Goal: Task Accomplishment & Management: Manage account settings

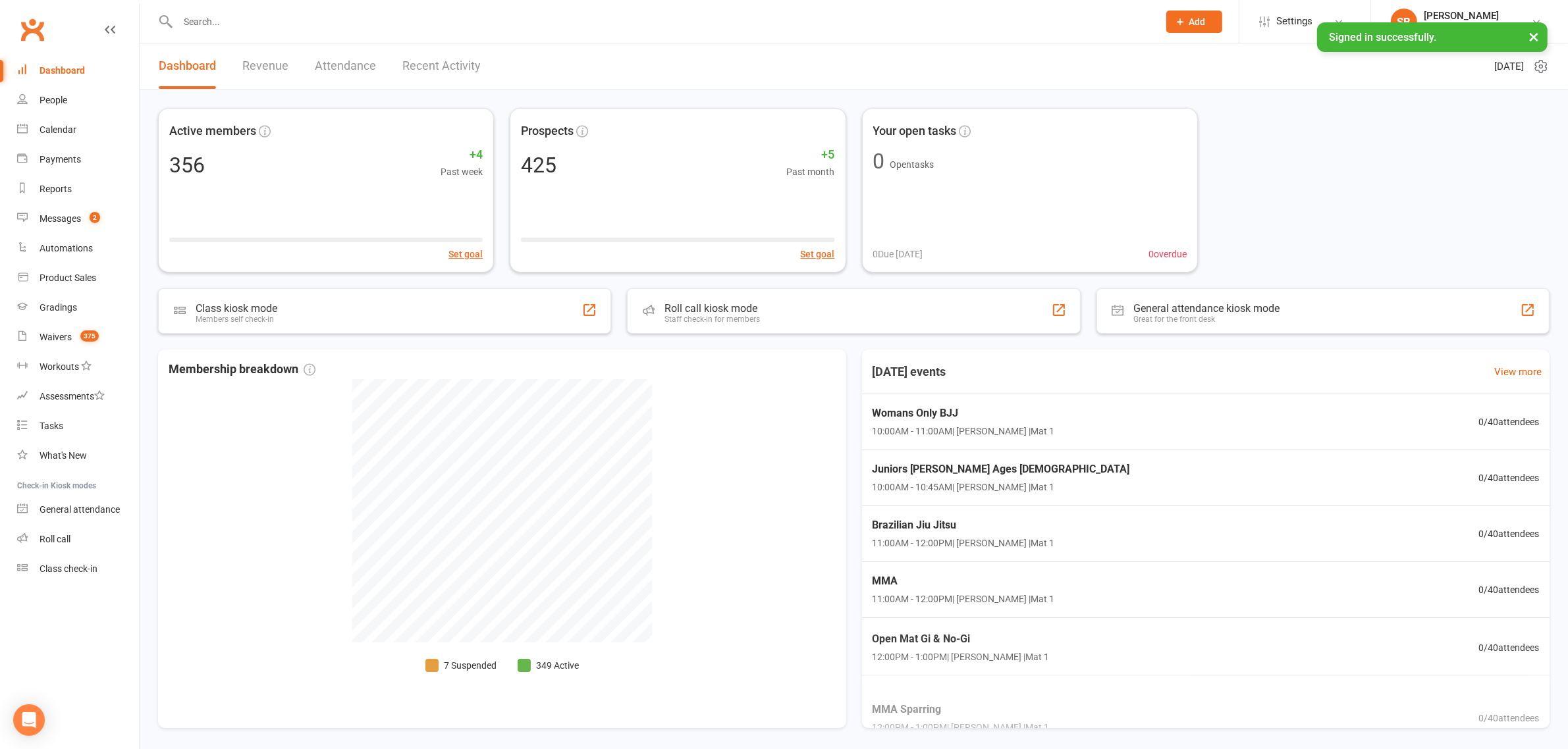
click at [392, 17] on input "text" at bounding box center [661, 21] width 975 height 18
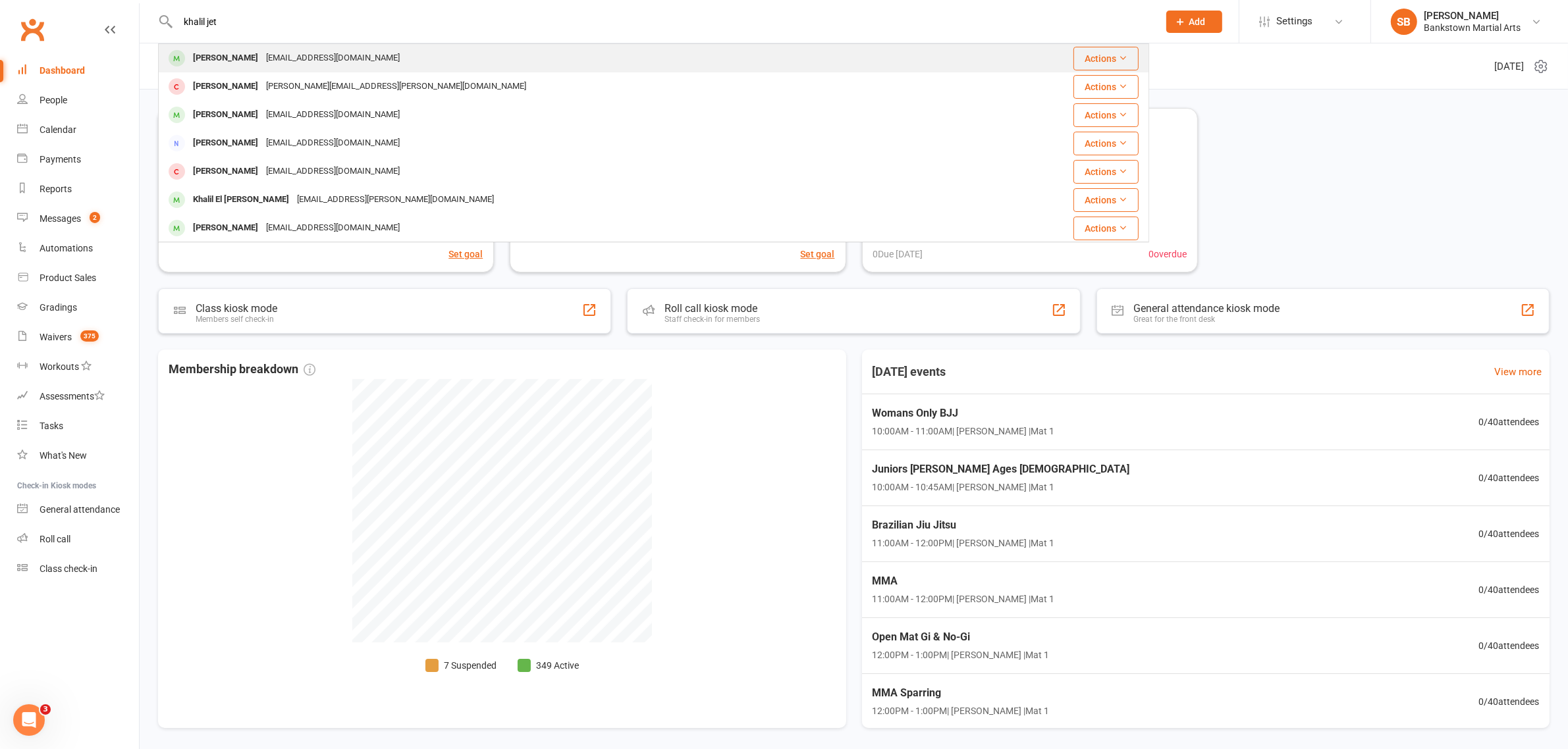
type input "khalil jet"
click at [415, 46] on div "Khalil Jeitani Jeitanikhalil@gmail.com" at bounding box center [571, 58] width 823 height 27
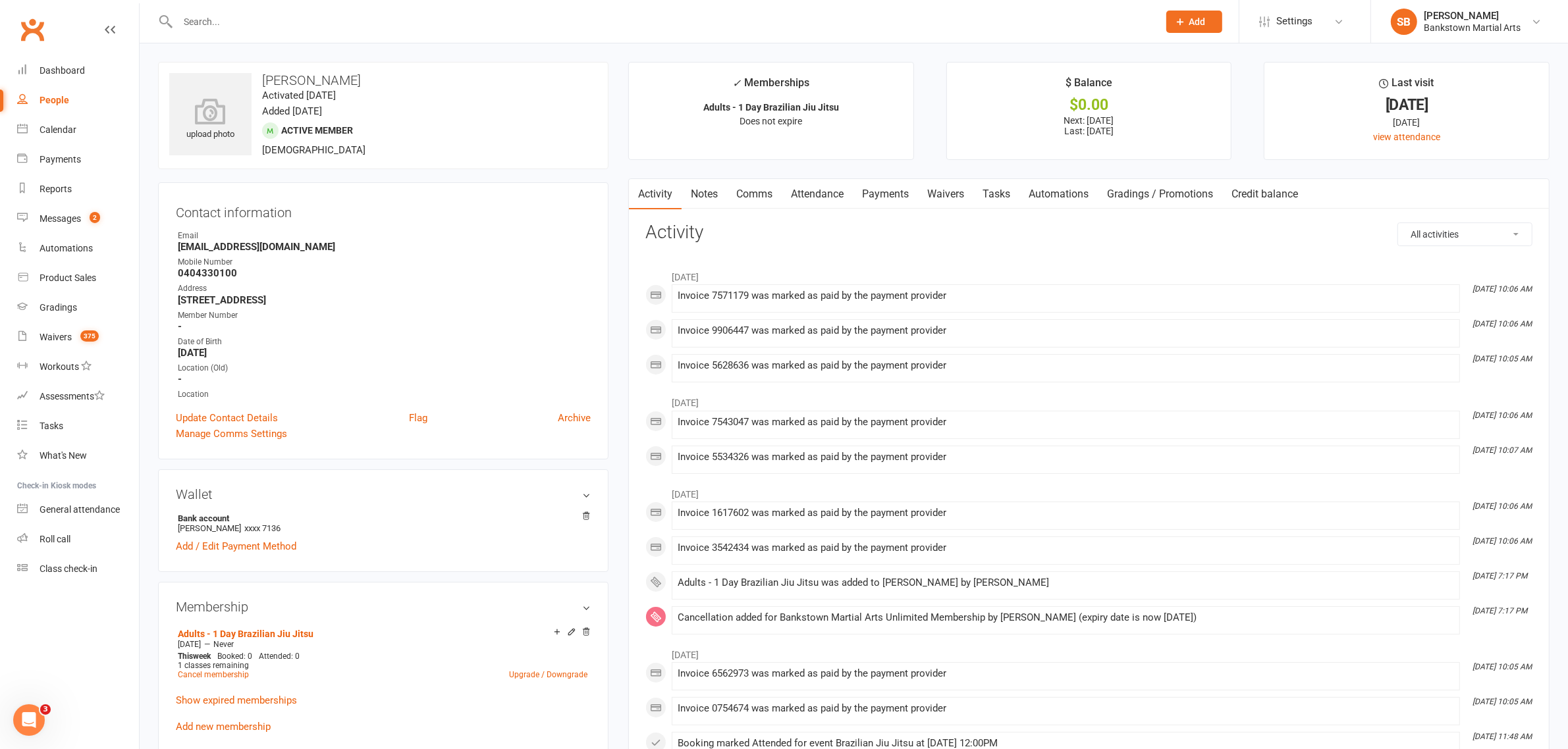
drag, startPoint x: 902, startPoint y: 212, endPoint x: 896, endPoint y: 208, distance: 7.2
click at [891, 201] on link "Payments" at bounding box center [885, 193] width 65 height 30
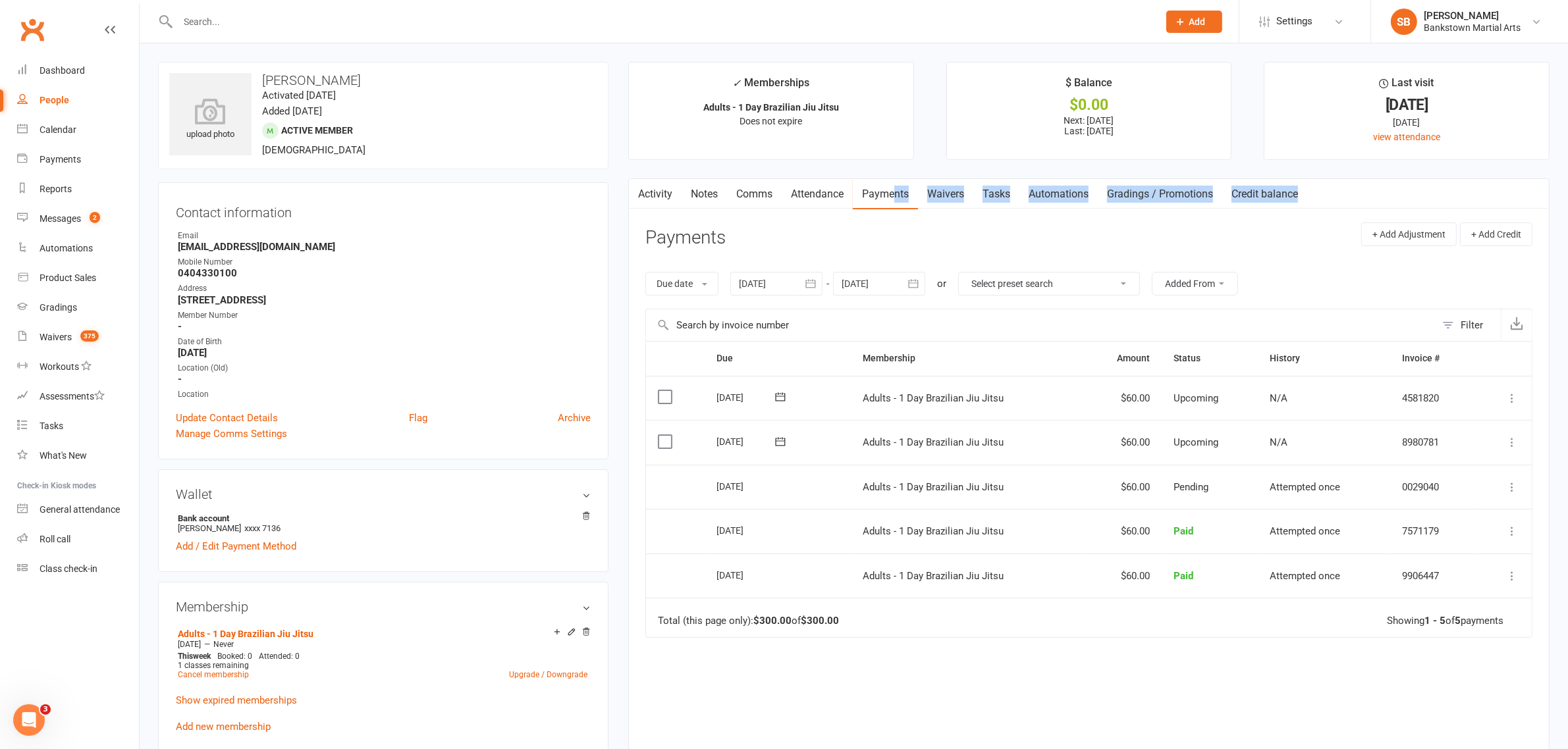
click at [1115, 273] on select "Select preset search All failures All skipped payments All pending payments Suc…" at bounding box center [1049, 283] width 180 height 22
drag, startPoint x: 812, startPoint y: 601, endPoint x: 874, endPoint y: 632, distance: 69.3
click at [814, 604] on td "Total (this page only): $300.00 of $300.00 Showing 1 - 5 of 5 payments" at bounding box center [1089, 617] width 886 height 39
click at [899, 652] on div "Due Contact Membership Amount Status History Invoice # Select this 06 Nov 2025 …" at bounding box center [1089, 573] width 887 height 466
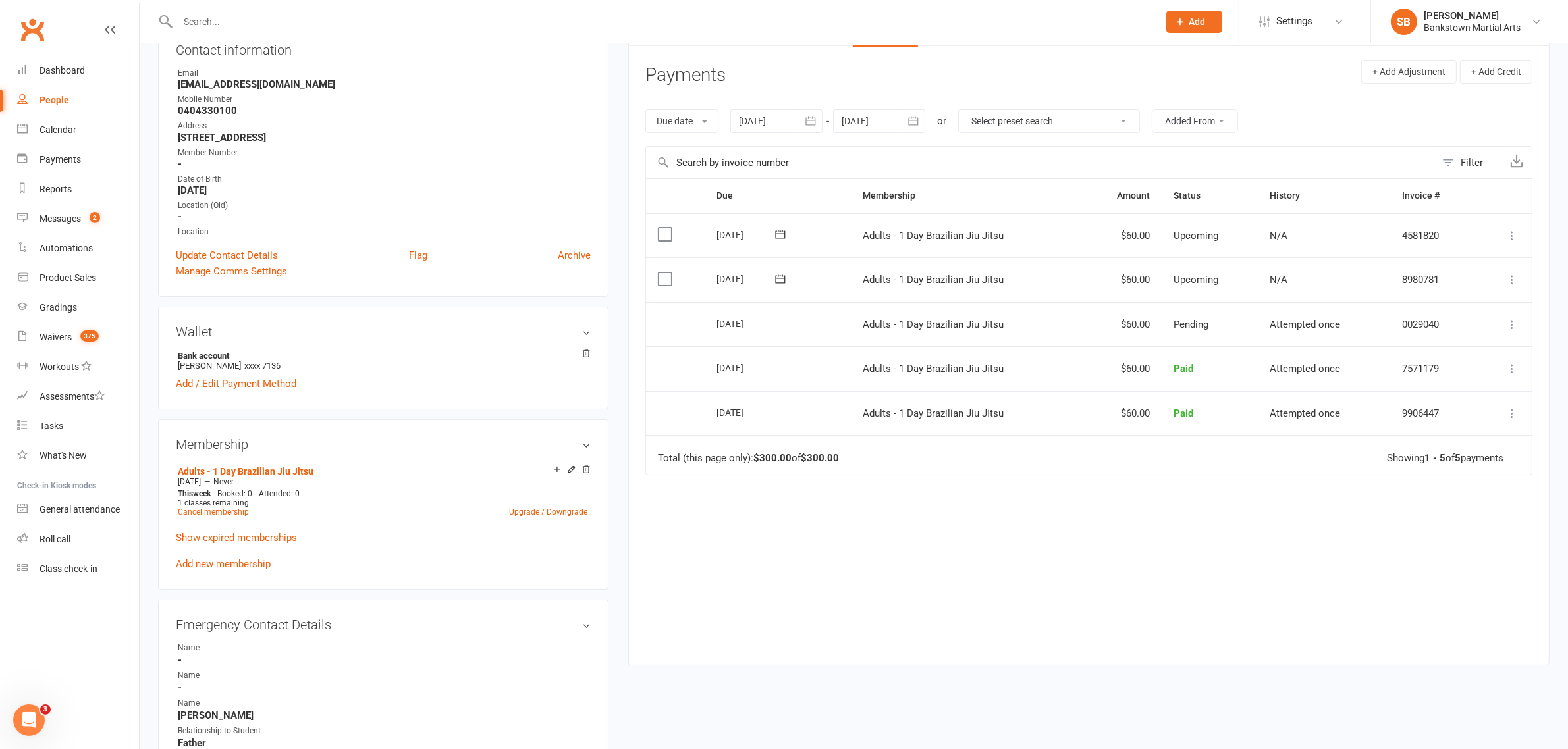
scroll to position [162, 0]
click at [394, 8] on div at bounding box center [653, 21] width 991 height 43
click at [390, 15] on input "text" at bounding box center [661, 21] width 975 height 18
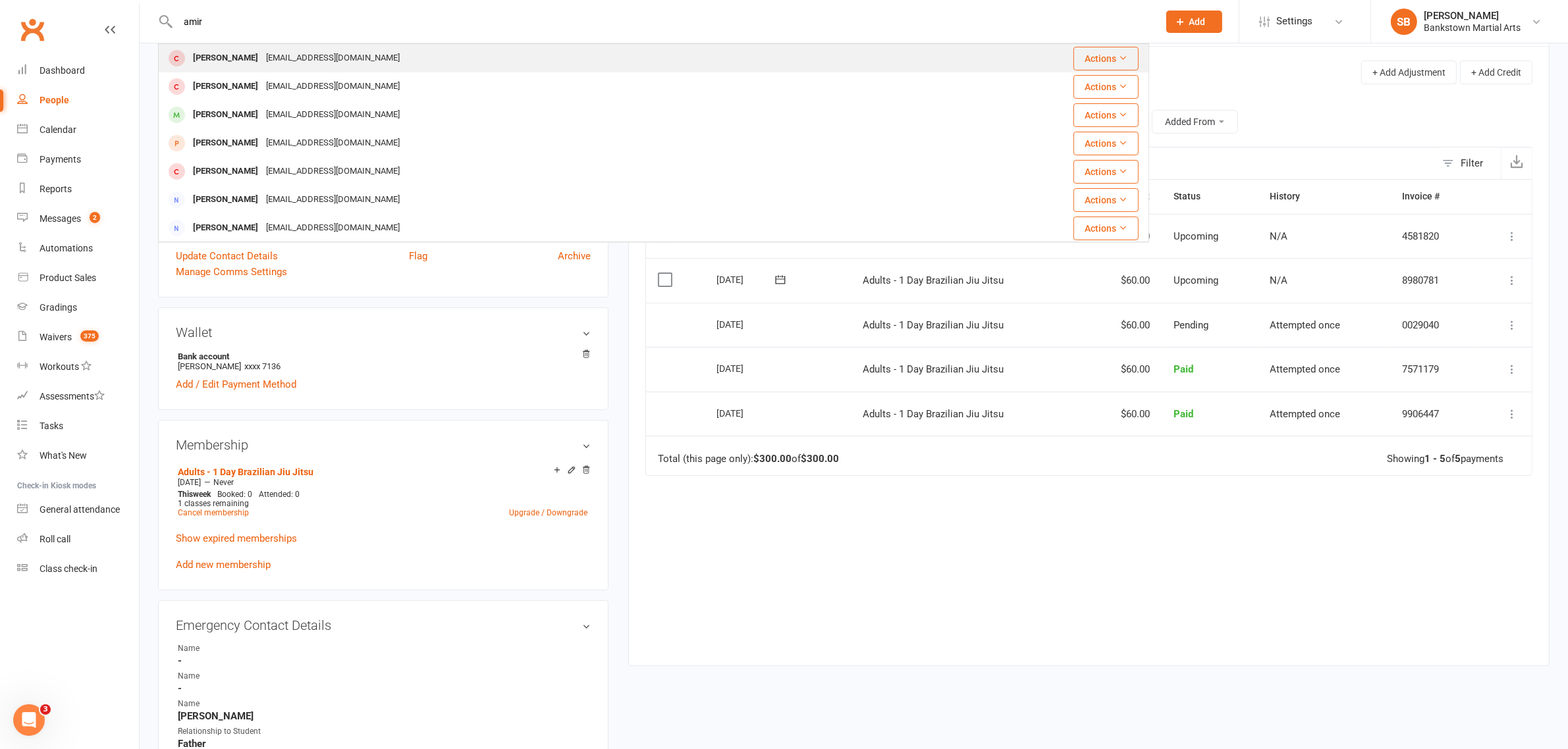
type input "amir"
click at [276, 62] on div "amirabteddini@gmail.com" at bounding box center [332, 58] width 141 height 19
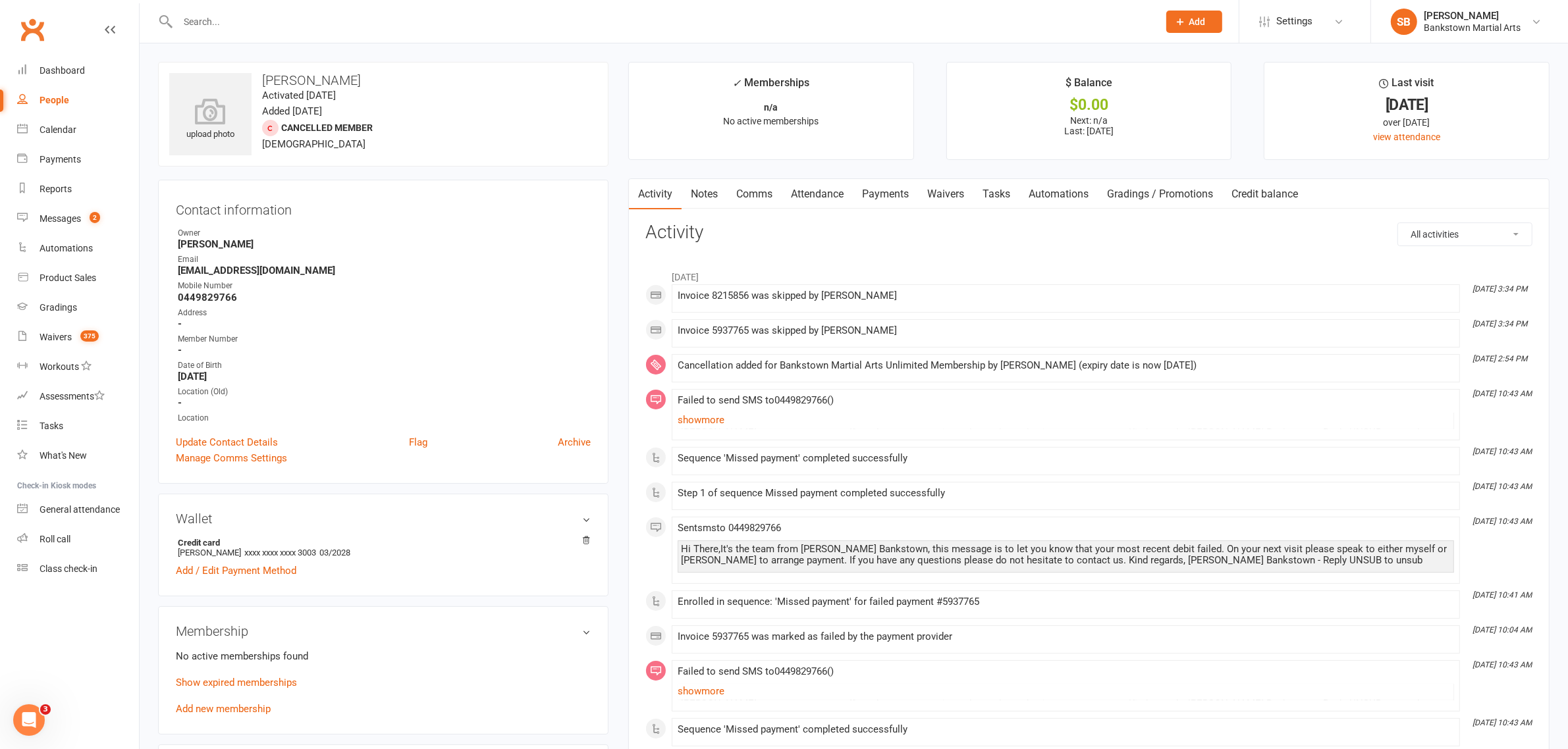
click at [874, 196] on link "Payments" at bounding box center [885, 193] width 65 height 30
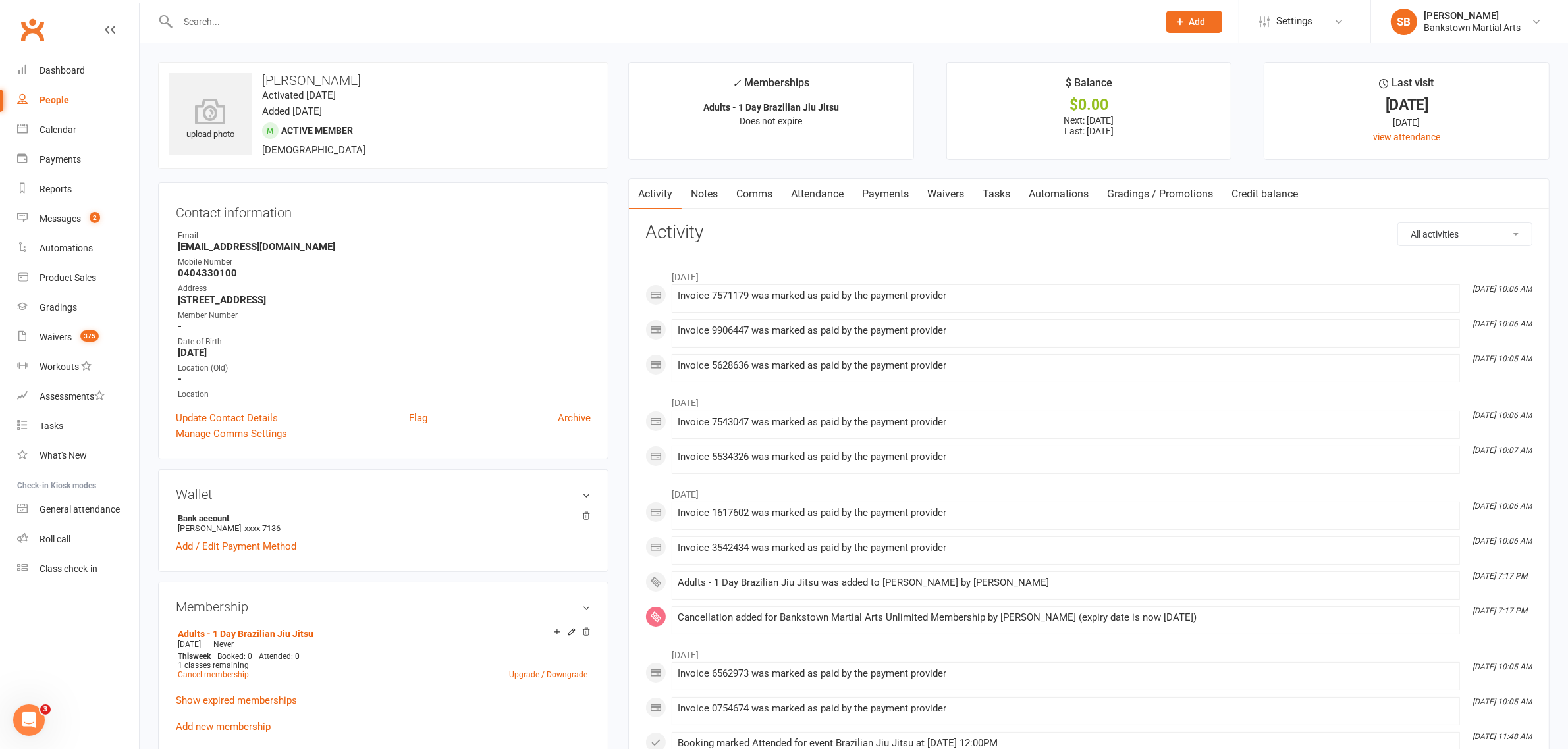
scroll to position [655, 0]
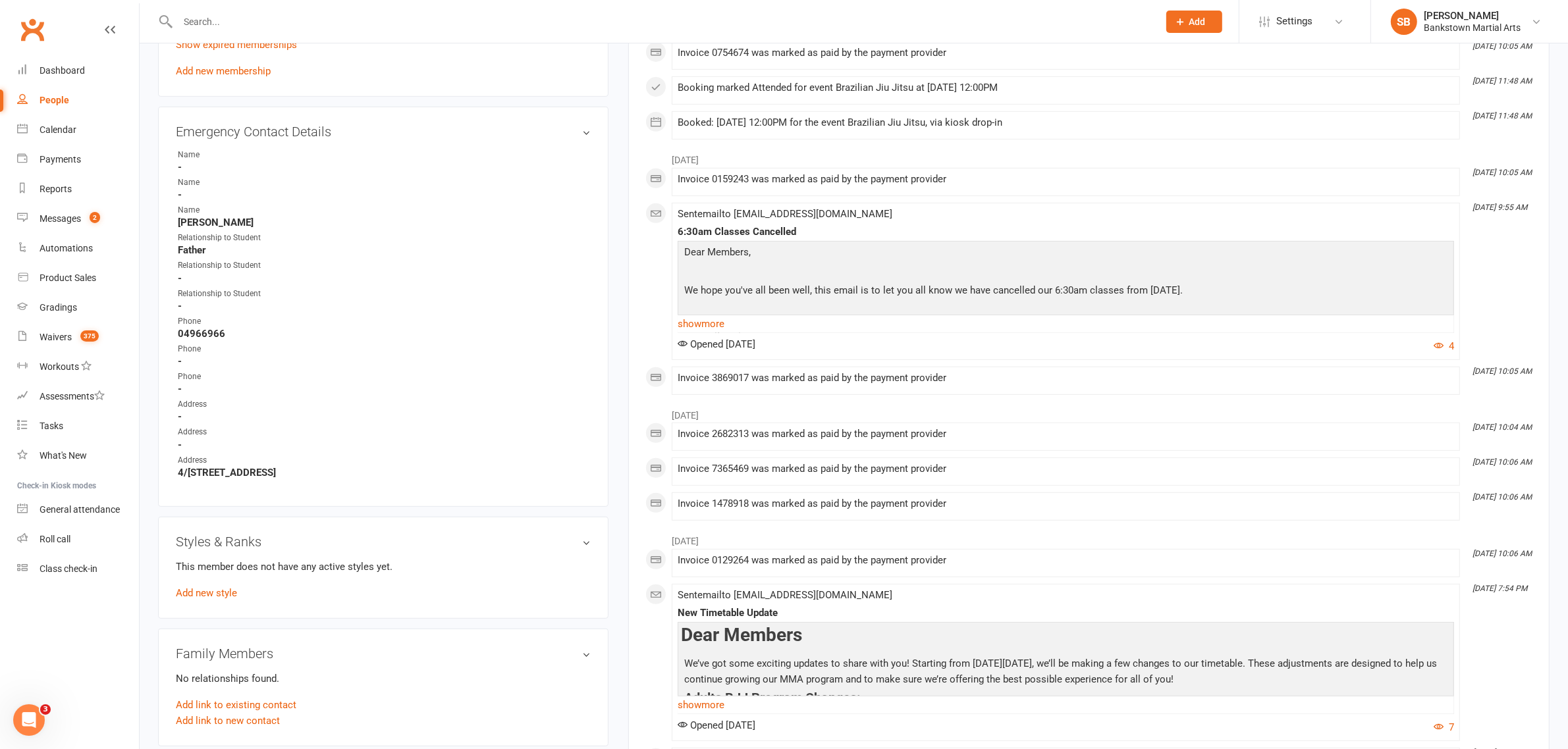
click at [386, 27] on input "text" at bounding box center [661, 21] width 975 height 18
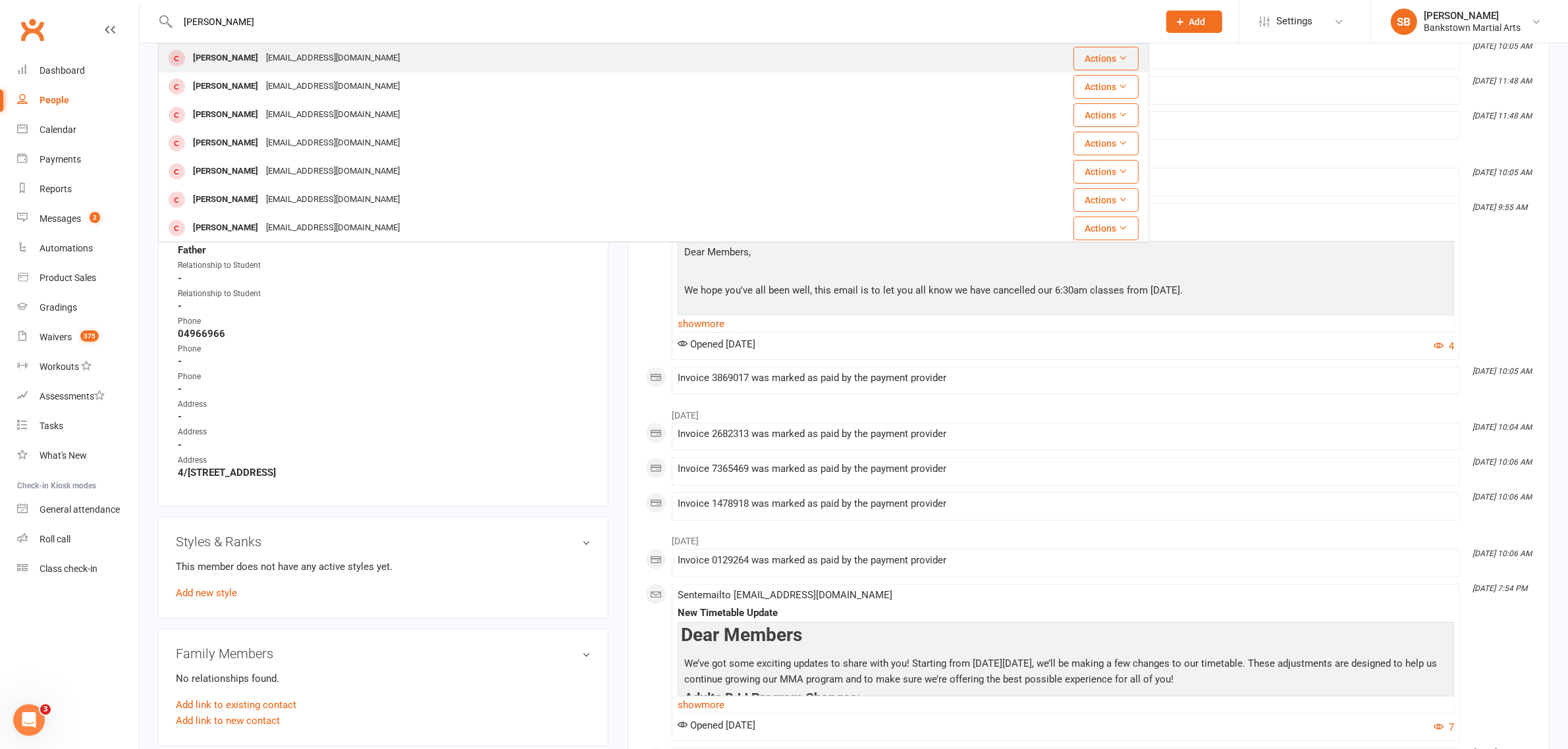
type input "abdullah naeem"
click at [412, 61] on div "Abdullah Naeem naeemvlogs9@gmail.com" at bounding box center [559, 58] width 799 height 27
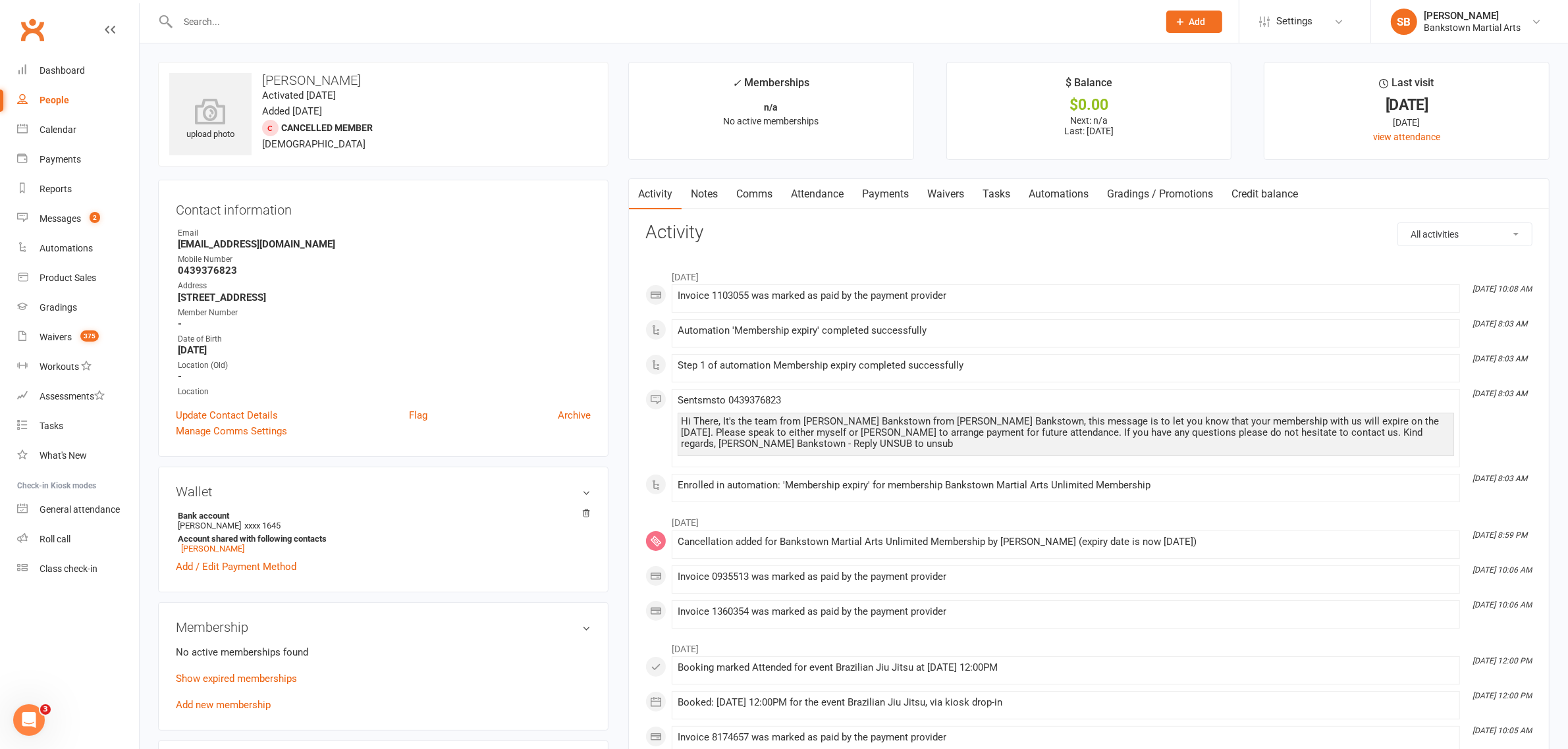
click at [903, 196] on link "Payments" at bounding box center [885, 193] width 65 height 30
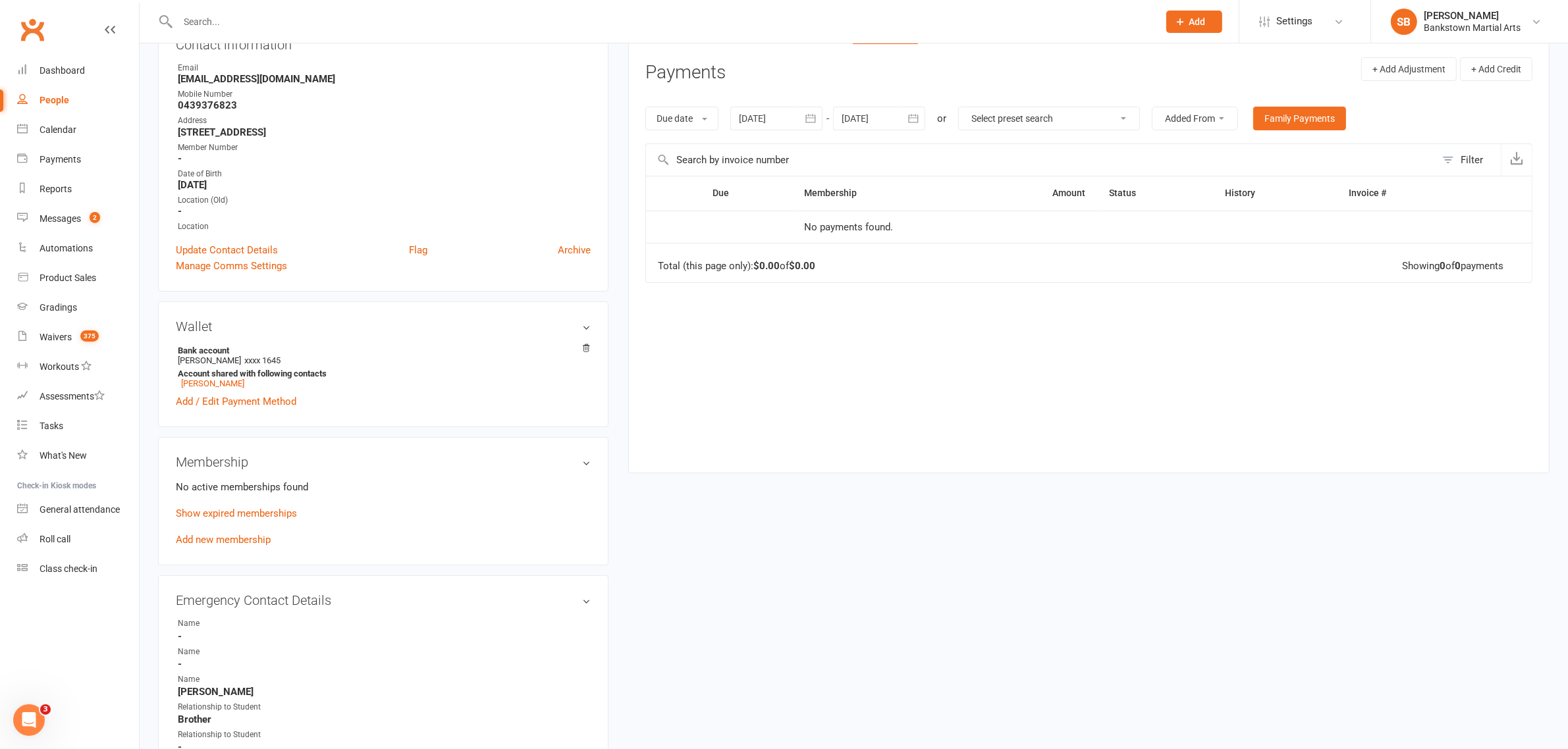
scroll to position [164, 0]
drag, startPoint x: 586, startPoint y: 477, endPoint x: 583, endPoint y: 461, distance: 16.3
click at [586, 473] on div "Membership No active memberships found Show expired memberships Add new members…" at bounding box center [383, 501] width 451 height 128
click at [583, 461] on h3 "Membership" at bounding box center [383, 463] width 415 height 15
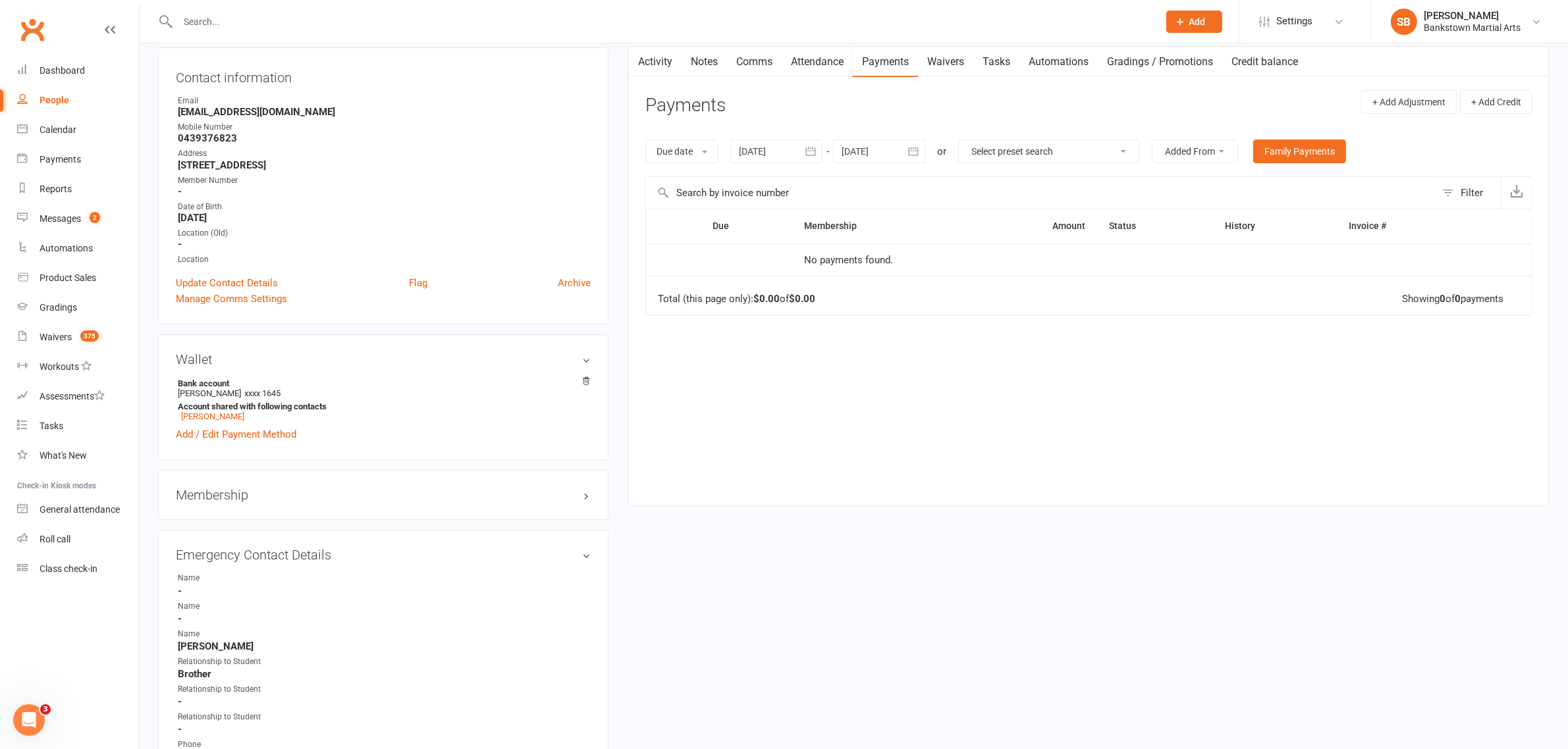
scroll to position [82, 0]
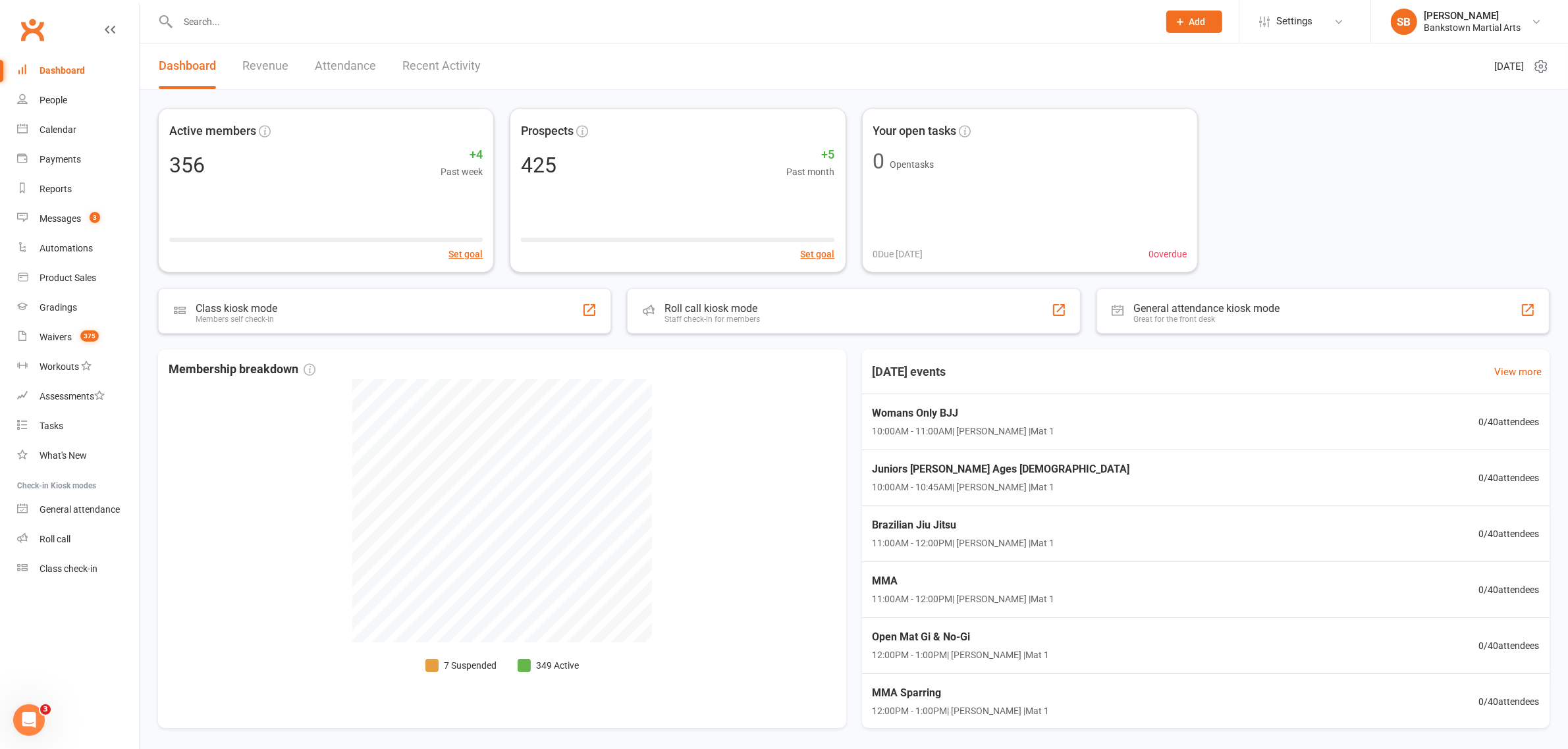
drag, startPoint x: 202, startPoint y: 20, endPoint x: 203, endPoint y: 26, distance: 6.1
click at [203, 26] on input "text" at bounding box center [661, 21] width 975 height 18
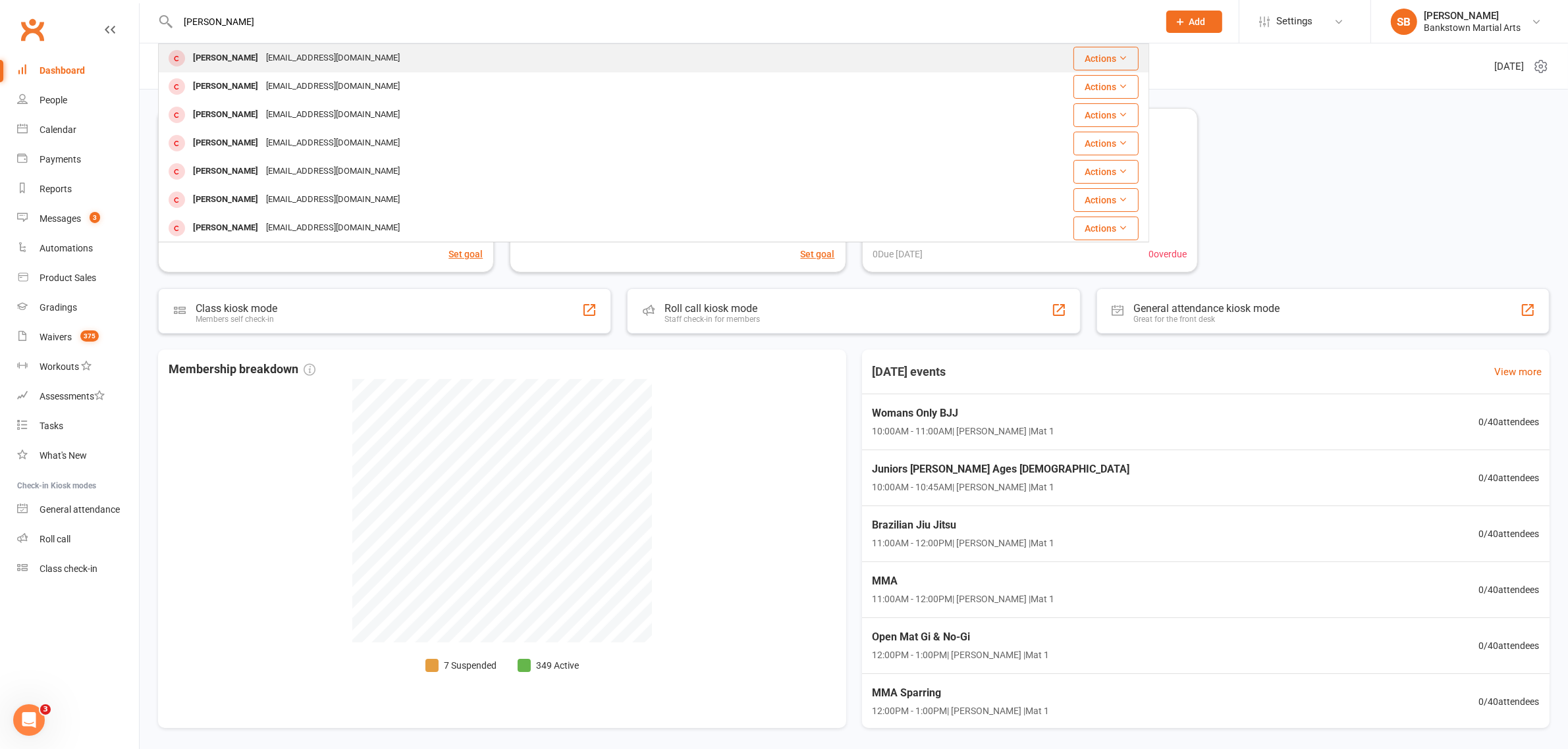
type input "[PERSON_NAME]"
click at [306, 58] on div "[EMAIL_ADDRESS][DOMAIN_NAME]" at bounding box center [332, 58] width 141 height 19
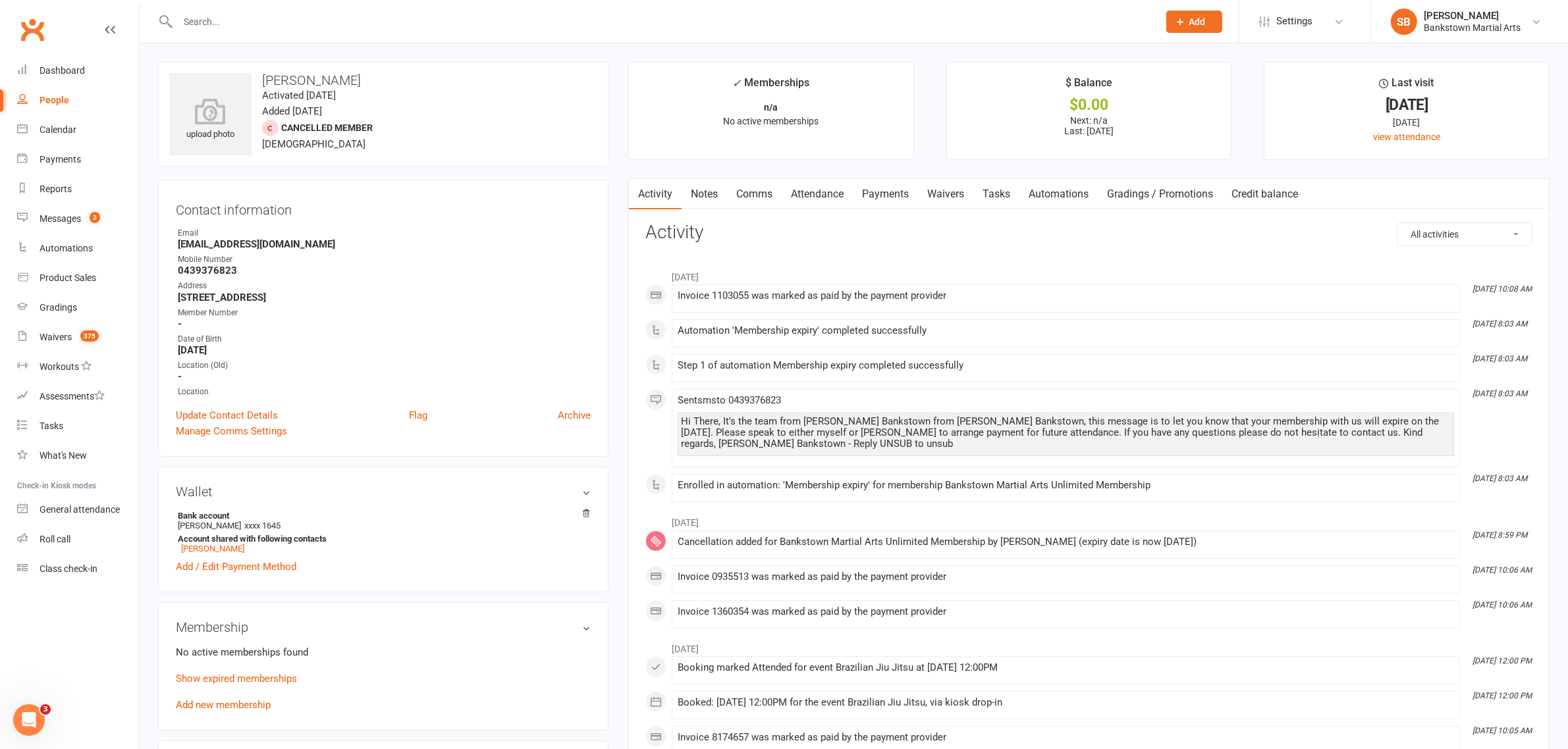
click at [904, 175] on main "✓ Memberships n/a No active memberships $ Balance $0.00 Next: n/a Last: [DATE] …" at bounding box center [1089, 715] width 941 height 1307
click at [907, 186] on link "Payments" at bounding box center [885, 193] width 65 height 30
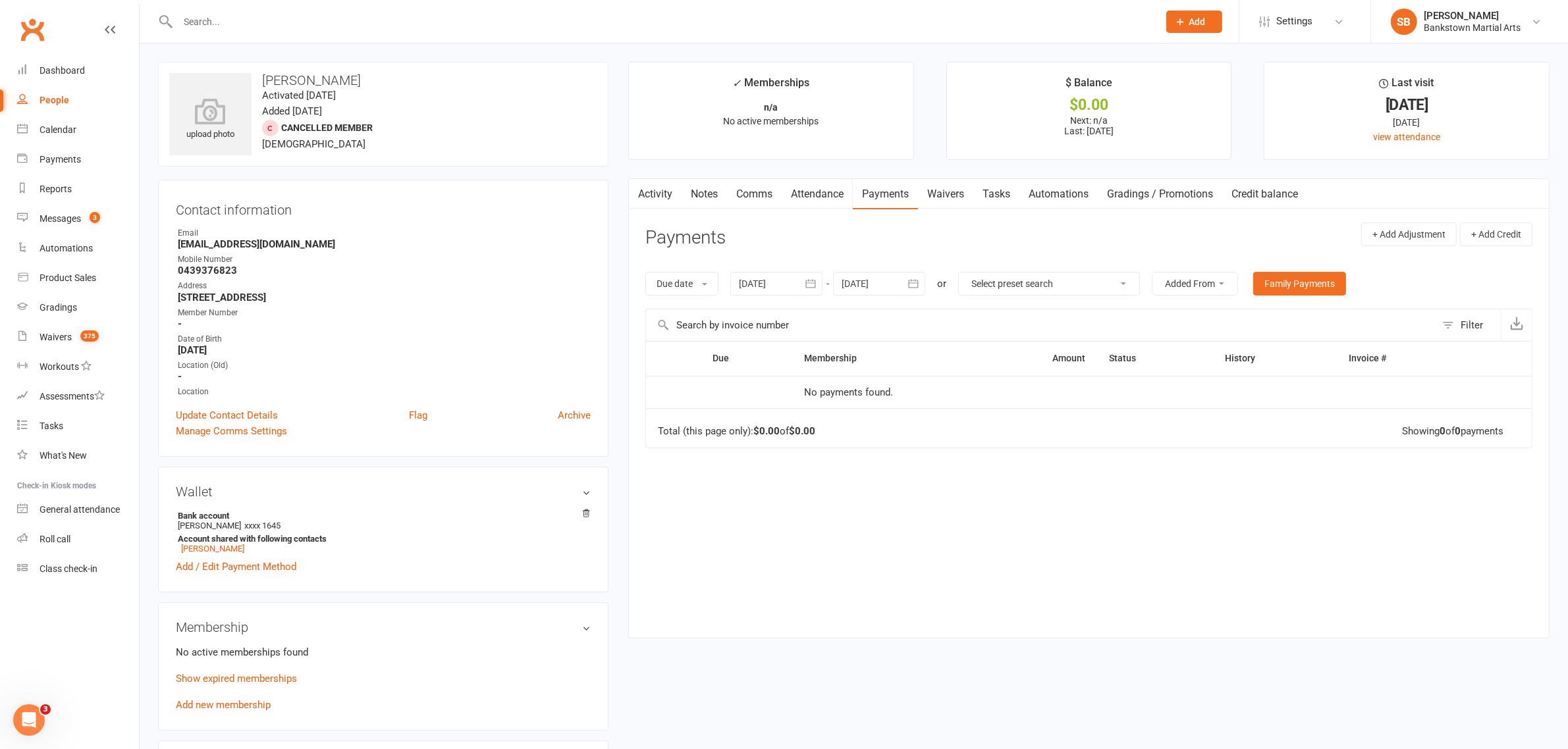
click at [770, 289] on div at bounding box center [776, 283] width 92 height 24
click at [758, 308] on button "button" at bounding box center [752, 315] width 28 height 24
click at [757, 307] on button "button" at bounding box center [752, 315] width 28 height 24
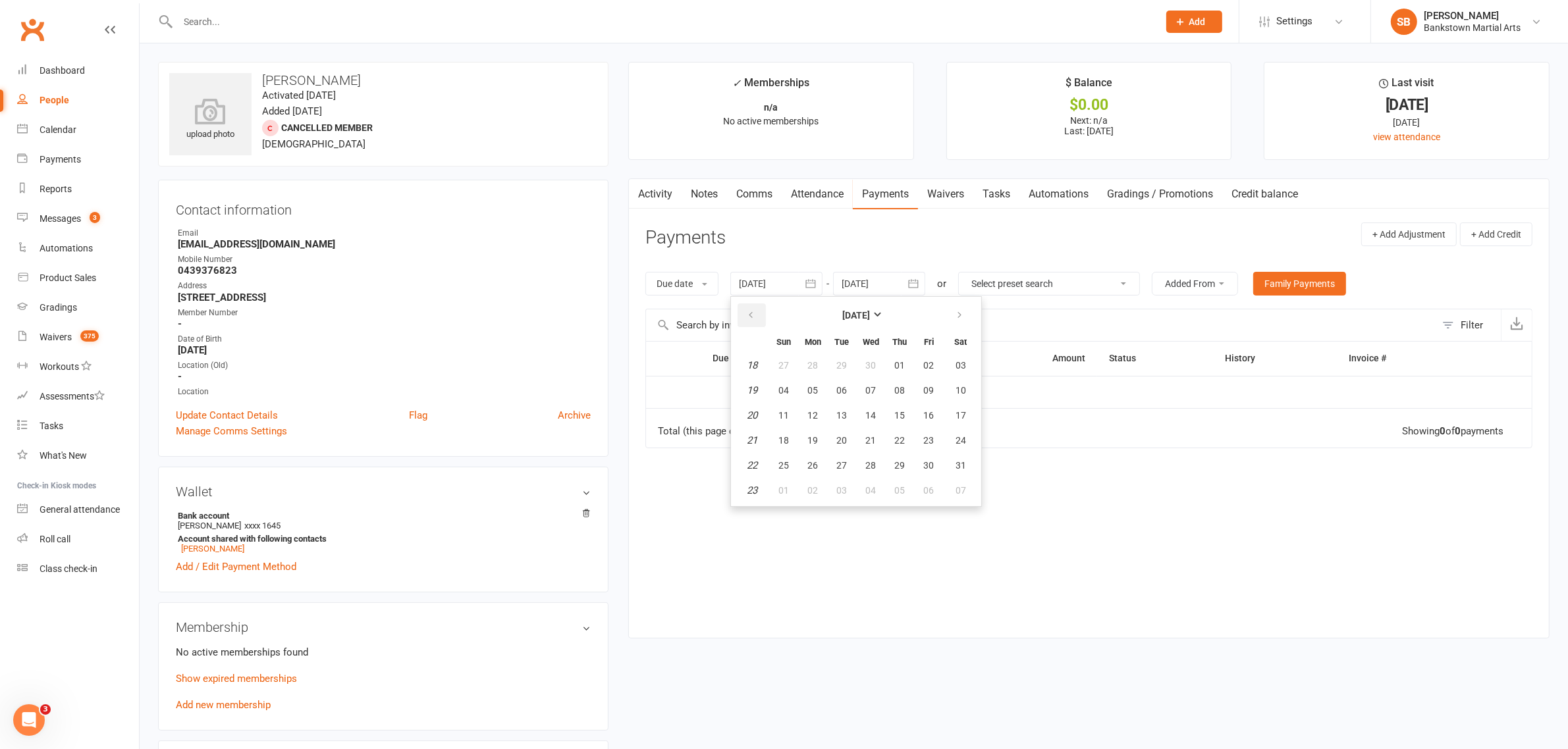
click at [757, 307] on button "button" at bounding box center [752, 315] width 28 height 24
click at [808, 393] on span "03" at bounding box center [813, 391] width 11 height 11
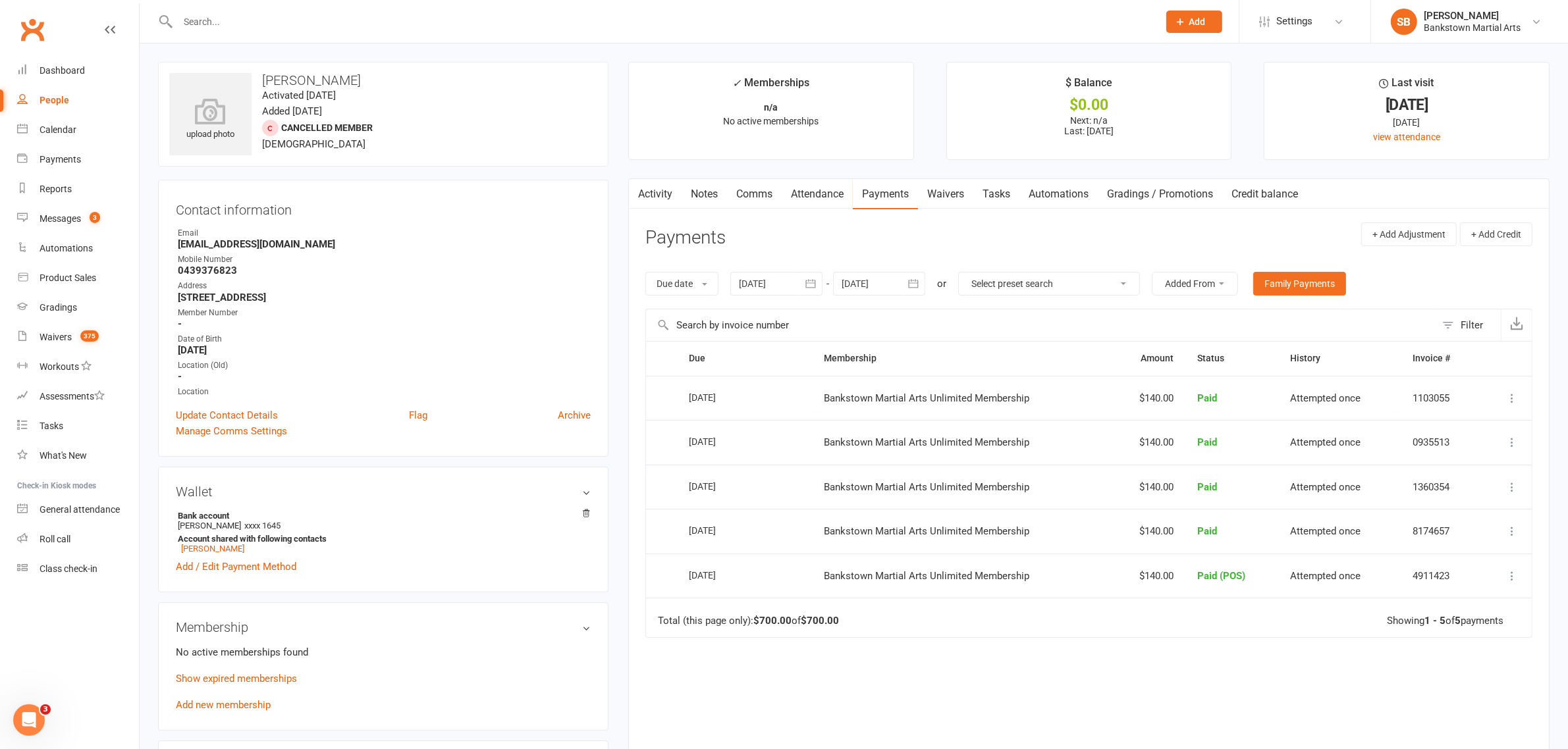
click at [778, 281] on div at bounding box center [776, 283] width 92 height 24
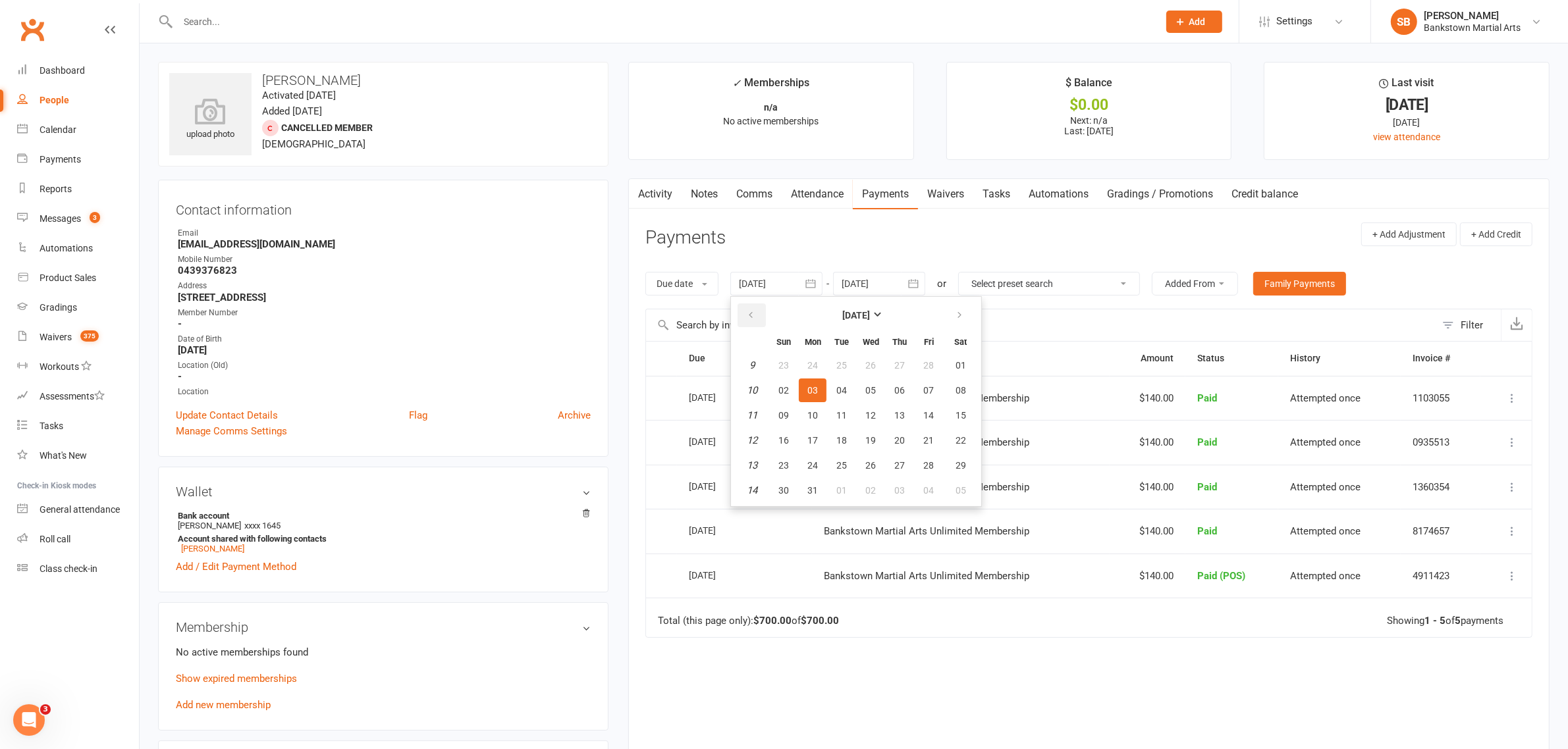
click at [756, 320] on icon "button" at bounding box center [751, 315] width 9 height 11
click at [857, 417] on button "18" at bounding box center [871, 415] width 28 height 24
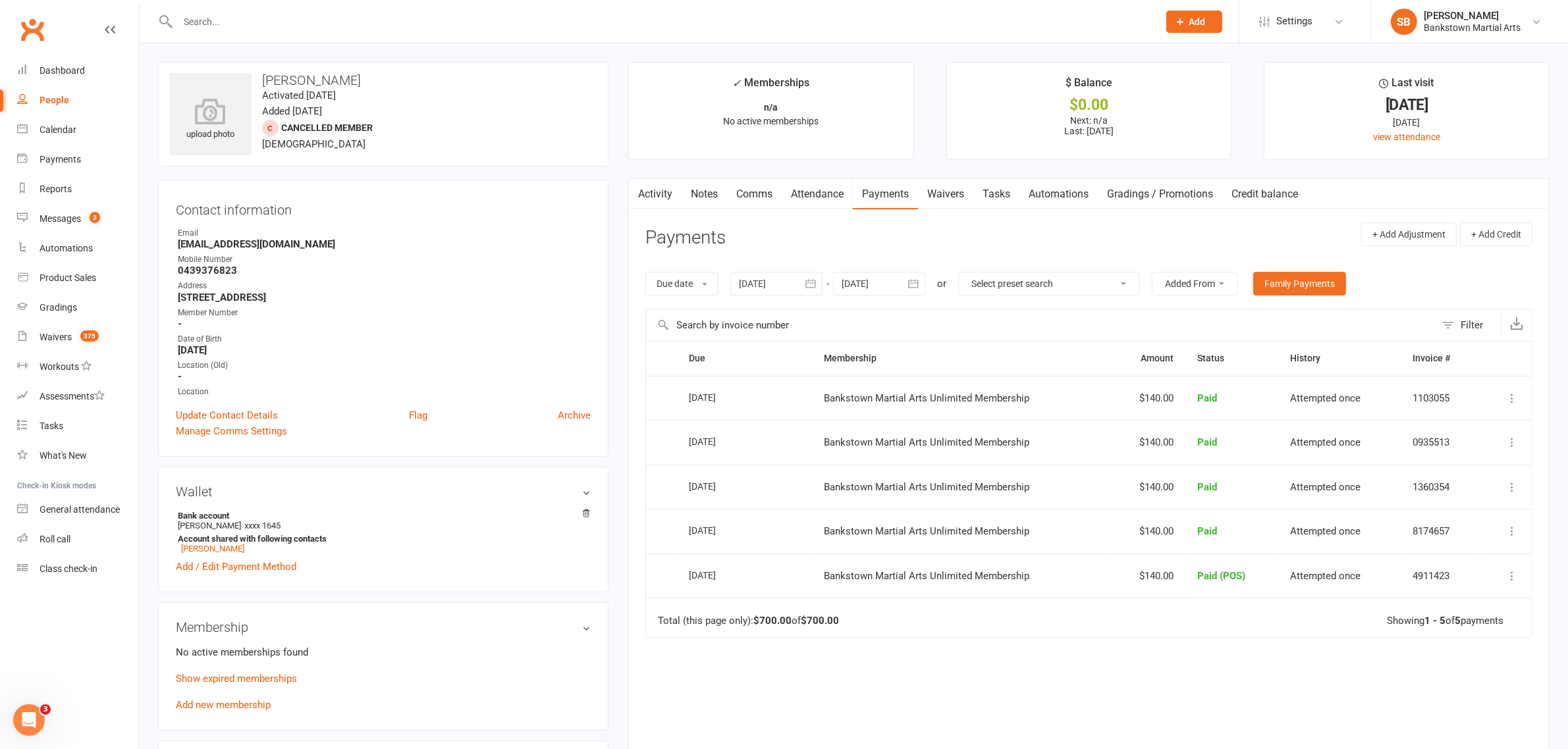
click at [774, 285] on div at bounding box center [776, 283] width 92 height 24
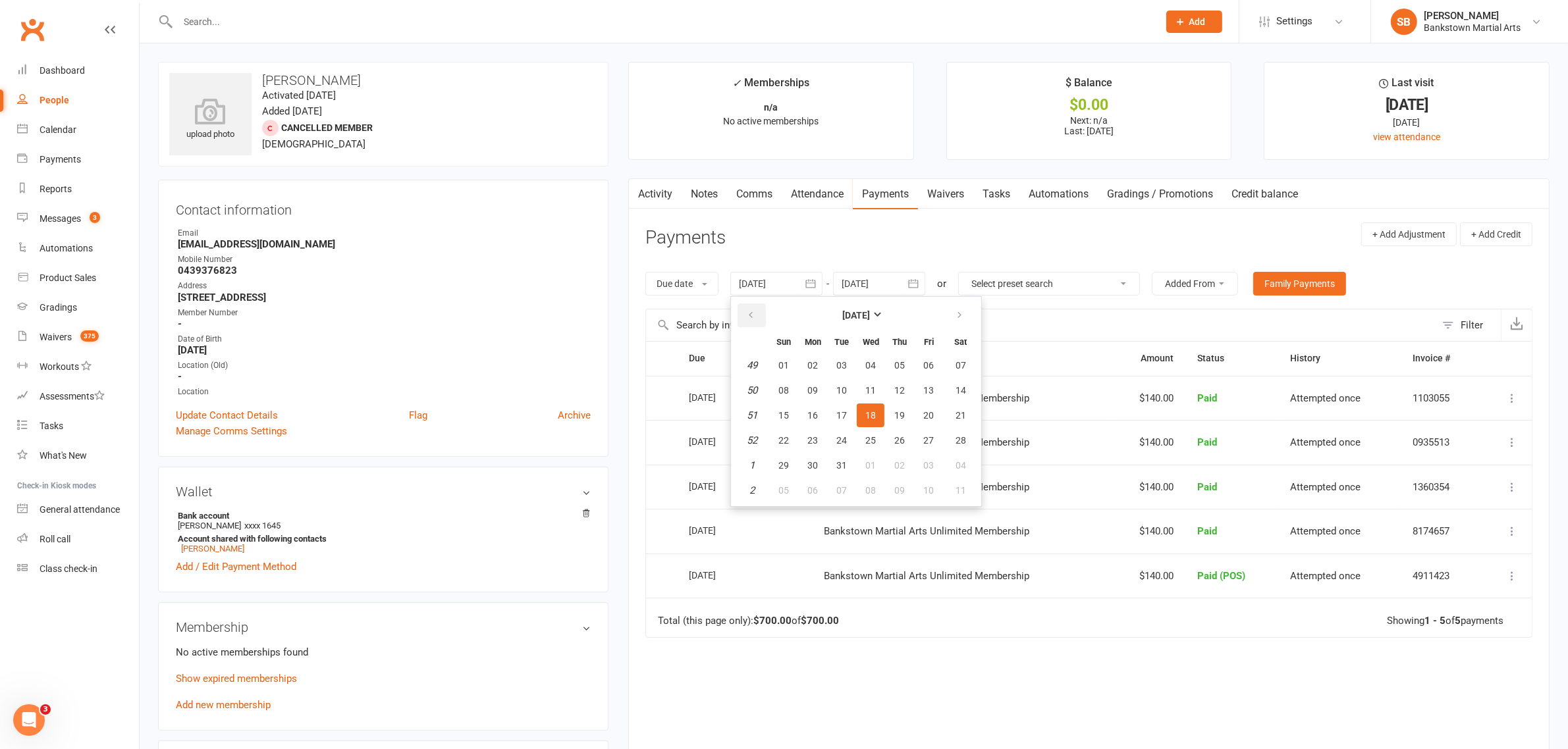
click at [756, 316] on icon "button" at bounding box center [751, 315] width 9 height 11
click at [802, 404] on button "14" at bounding box center [812, 415] width 28 height 24
type input "[DATE]"
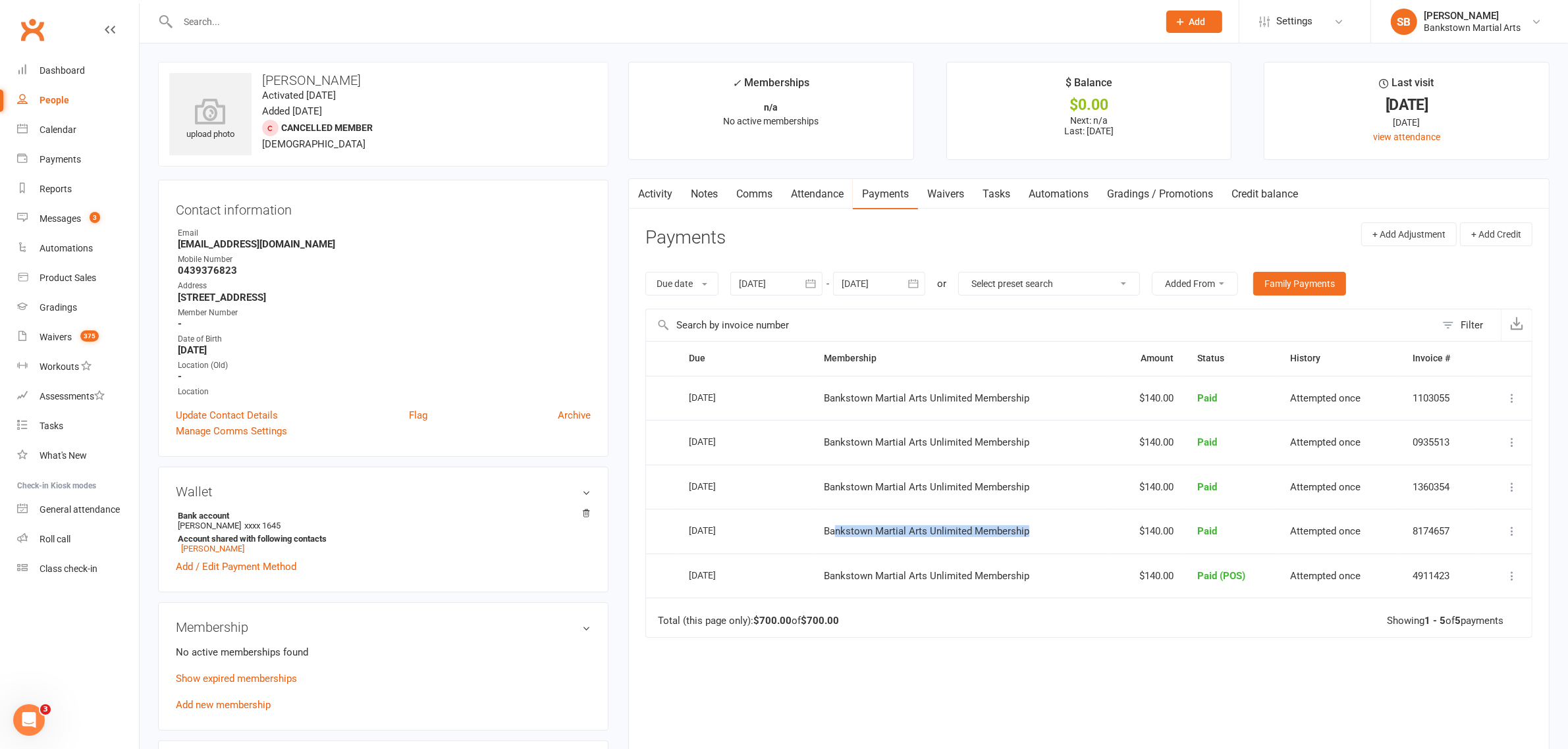
drag, startPoint x: 833, startPoint y: 527, endPoint x: 1048, endPoint y: 517, distance: 215.2
click at [1048, 517] on td "Bankstown Martial Arts Unlimited Membership" at bounding box center [961, 531] width 298 height 45
click at [919, 589] on td "Bankstown Martial Arts Unlimited Membership" at bounding box center [961, 576] width 298 height 45
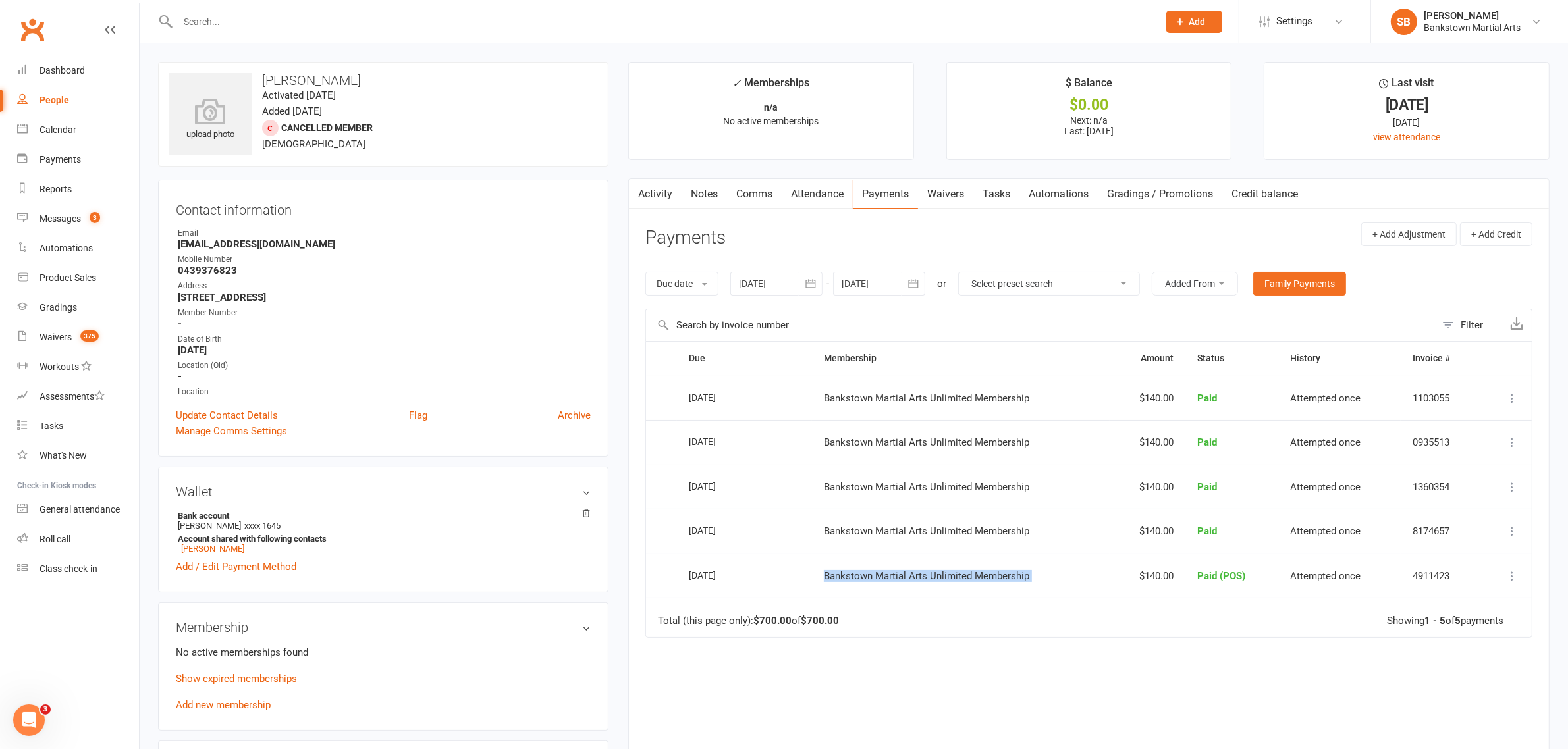
click at [919, 589] on td "Bankstown Martial Arts Unlimited Membership" at bounding box center [961, 576] width 298 height 45
click at [850, 395] on span "Bankstown Martial Arts Unlimited Membership" at bounding box center [927, 398] width 206 height 12
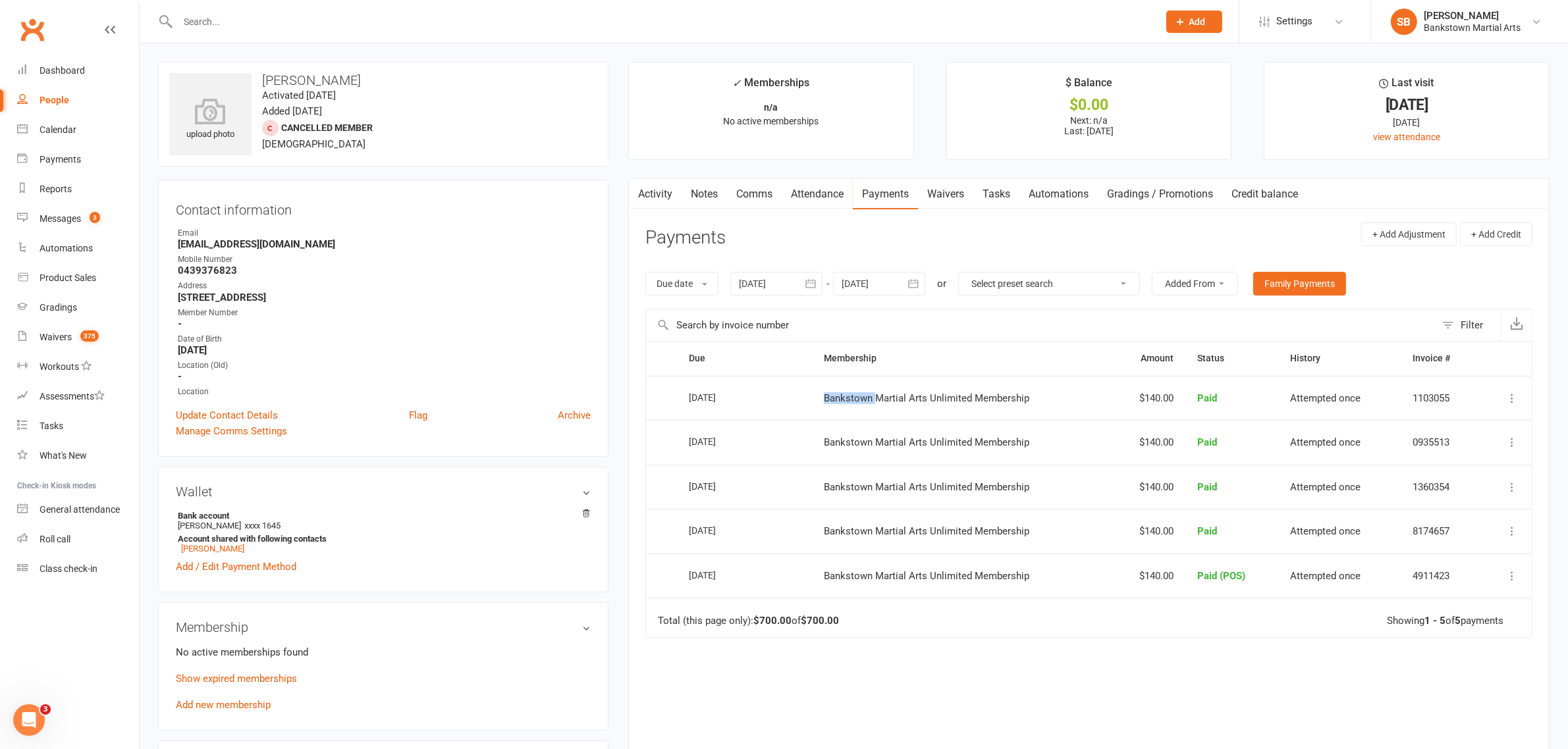
click at [850, 395] on span "Bankstown Martial Arts Unlimited Membership" at bounding box center [927, 398] width 206 height 12
